Goal: Task Accomplishment & Management: Use online tool/utility

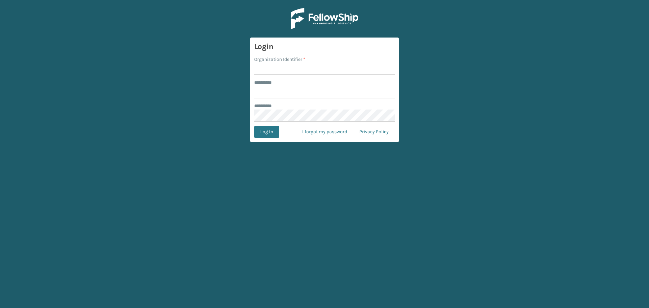
type input "****"
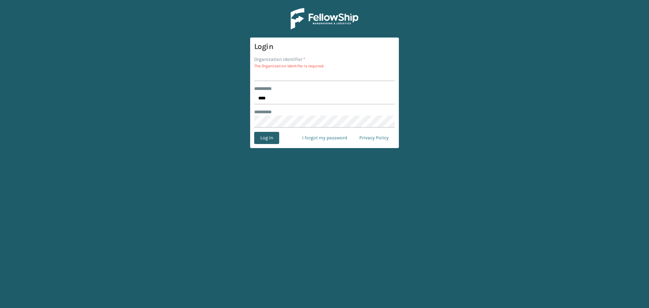
click at [272, 135] on button "Log In" at bounding box center [266, 138] width 25 height 12
click at [290, 78] on input "Organization Identifier *" at bounding box center [324, 75] width 141 height 12
type input "SleepGeekz Warehouse"
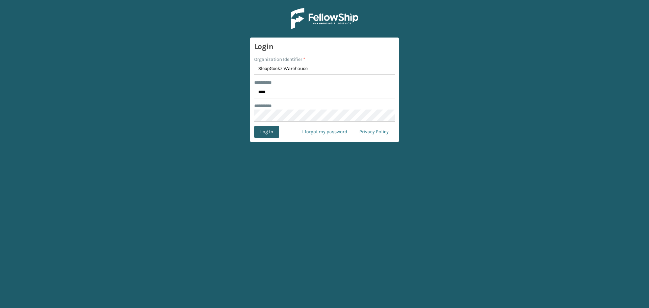
click at [263, 130] on button "Log In" at bounding box center [266, 132] width 25 height 12
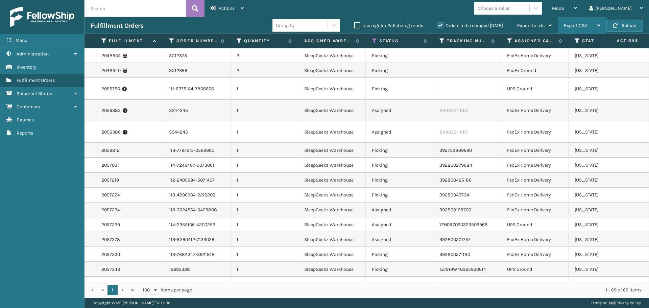
click at [595, 24] on div "Export CSV" at bounding box center [581, 25] width 36 height 17
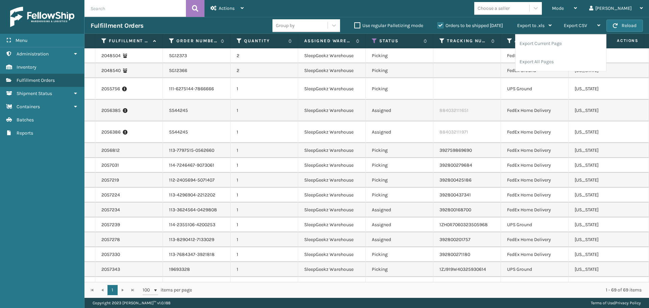
click at [400, 8] on div "Mode Regular Mode Picking Mode Labeling Mode Exit Scan Mode Choose a seller [PE…" at bounding box center [449, 8] width 399 height 17
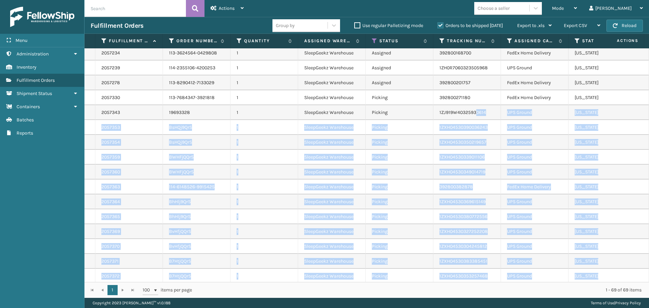
drag, startPoint x: 476, startPoint y: 276, endPoint x: 477, endPoint y: 192, distance: 84.5
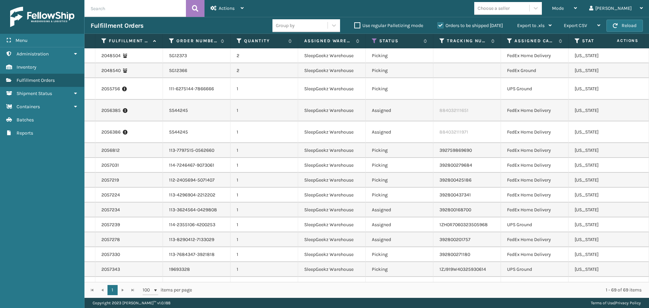
click at [230, 21] on div "Fulfillment Orders Group by Use regular Palletizing mode Orders to be shipped […" at bounding box center [366, 25] width 564 height 17
click at [51, 79] on span "Fulfillment Orders" at bounding box center [36, 80] width 38 height 6
click at [598, 27] on icon at bounding box center [598, 25] width 3 height 5
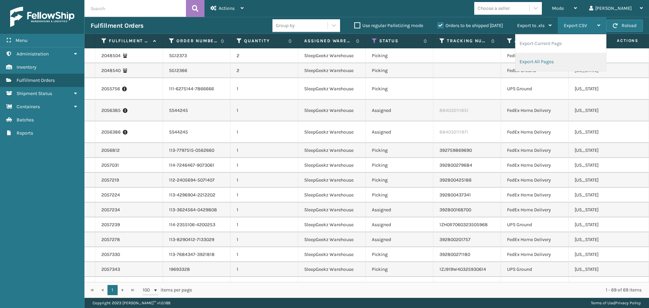
click at [554, 60] on li "Export All Pages" at bounding box center [560, 62] width 91 height 18
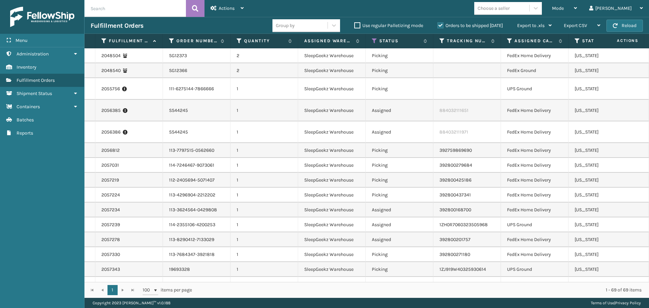
click at [339, 44] on th "Assigned Warehouse" at bounding box center [332, 41] width 68 height 15
click at [244, 8] on div "Actions Settings Remove All Filters Close Out Palletizing Close Out Exit Scan" at bounding box center [226, 8] width 45 height 17
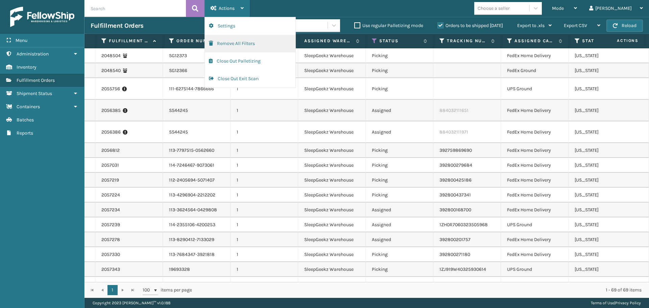
click at [244, 46] on button "Remove All Filters" at bounding box center [250, 44] width 91 height 18
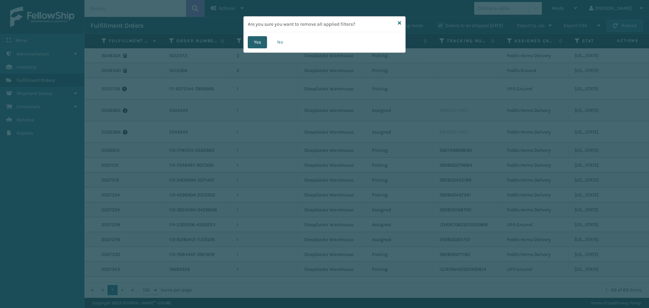
click at [253, 38] on button "Yes" at bounding box center [257, 42] width 19 height 12
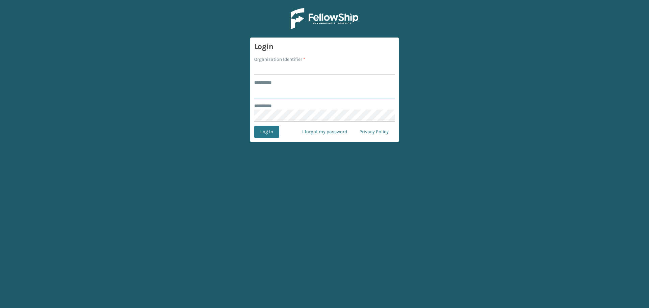
type input "****"
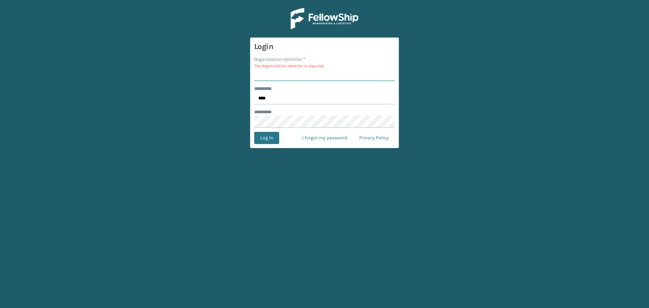
click at [284, 70] on input "Organization Identifier *" at bounding box center [324, 75] width 141 height 12
type input "SleepGeekz"
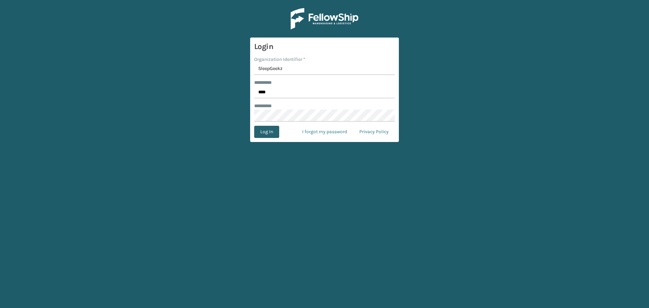
click at [268, 130] on button "Log In" at bounding box center [266, 132] width 25 height 12
